Goal: Find specific page/section: Find specific page/section

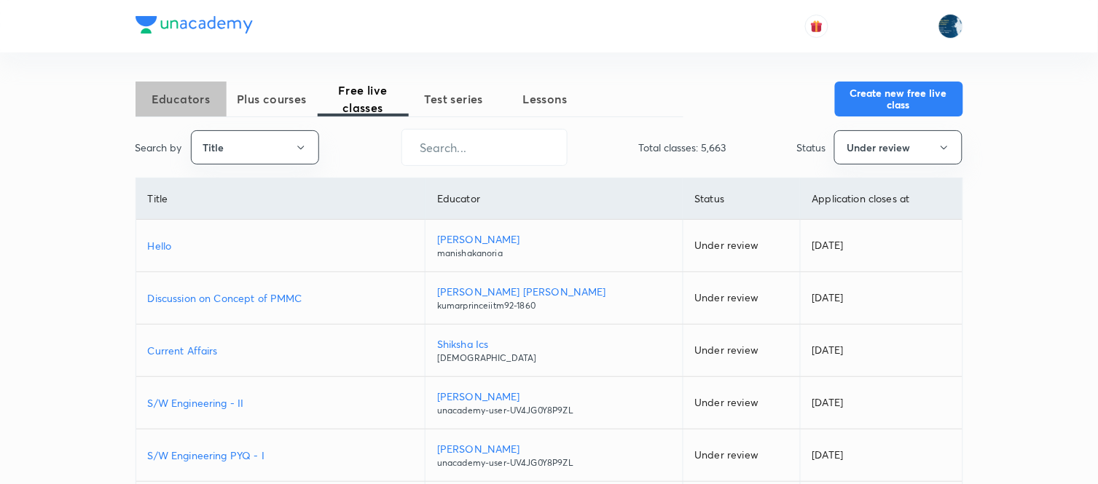
click at [186, 109] on button "Educators" at bounding box center [180, 99] width 91 height 35
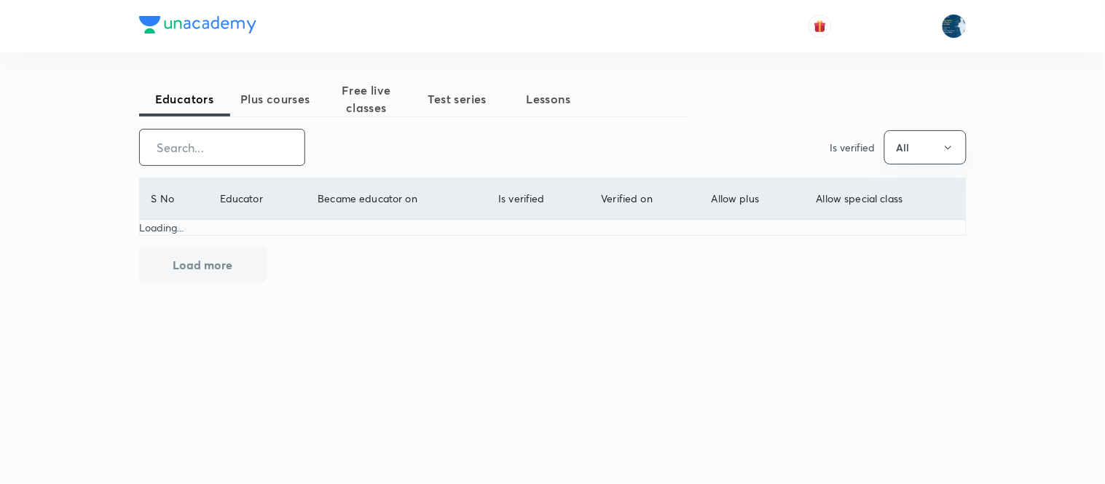
click at [217, 149] on input "text" at bounding box center [222, 147] width 165 height 37
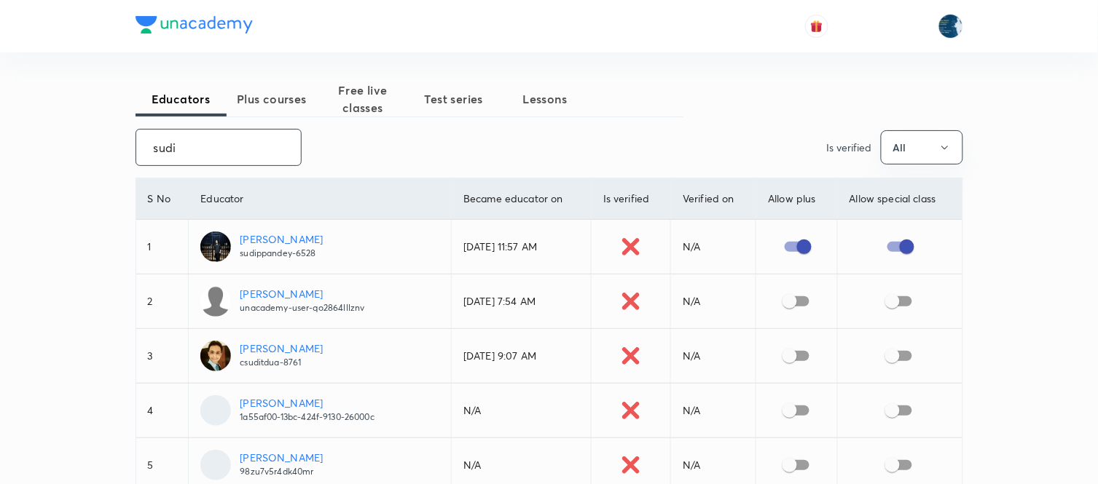
type input "sudi"
click at [798, 249] on input "checkbox" at bounding box center [804, 247] width 83 height 28
click at [782, 249] on input "checkbox" at bounding box center [789, 247] width 83 height 28
checkbox input "true"
click at [214, 149] on input "sudi" at bounding box center [218, 147] width 165 height 37
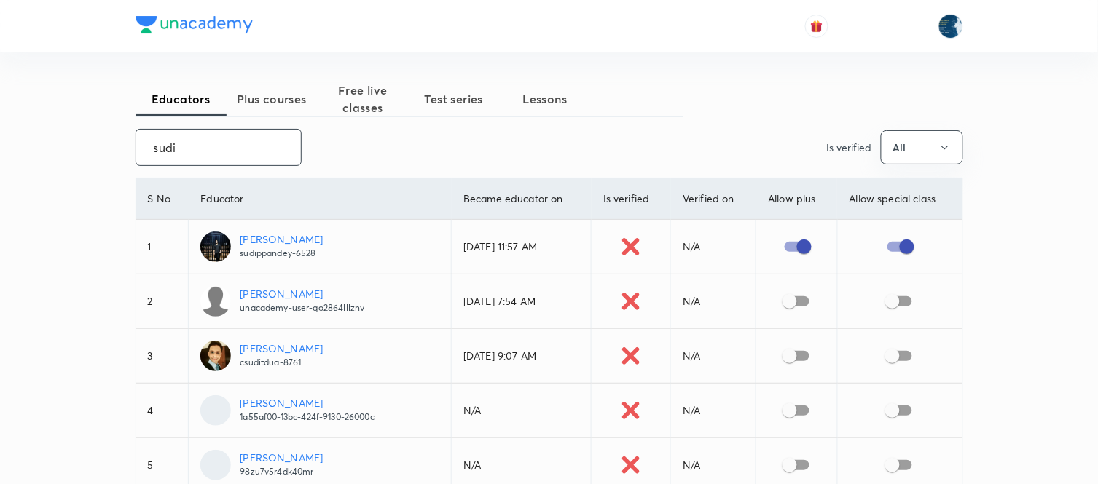
click at [214, 149] on input "sudi" at bounding box center [218, 147] width 165 height 37
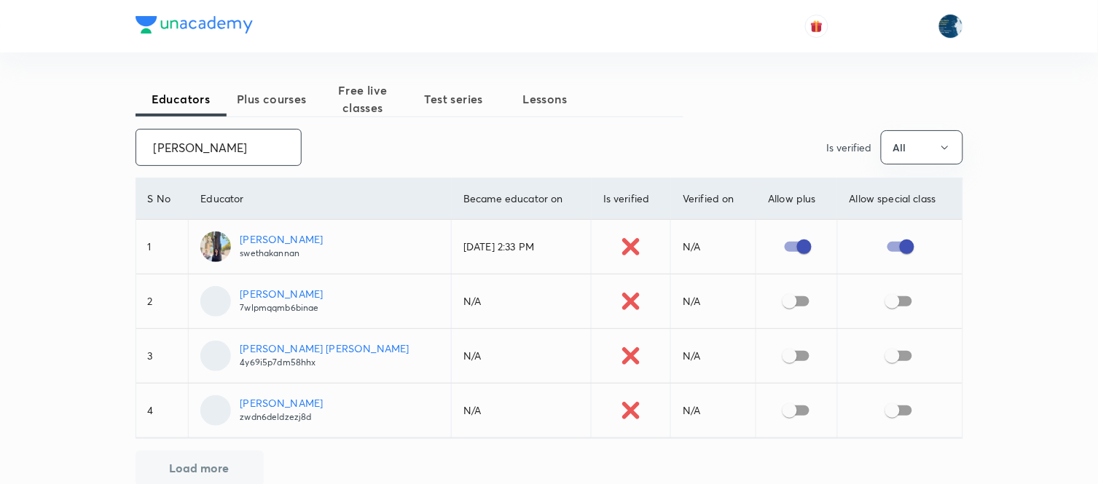
type input "swetha"
click at [285, 237] on p "[PERSON_NAME]" at bounding box center [281, 239] width 83 height 15
